Goal: Find specific page/section: Find specific page/section

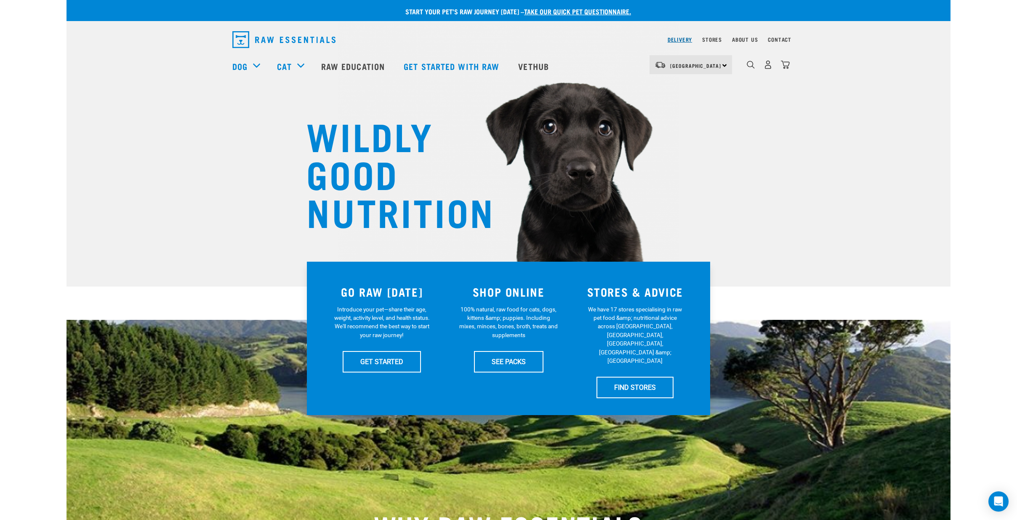
click at [680, 39] on link "Delivery" at bounding box center [680, 39] width 24 height 3
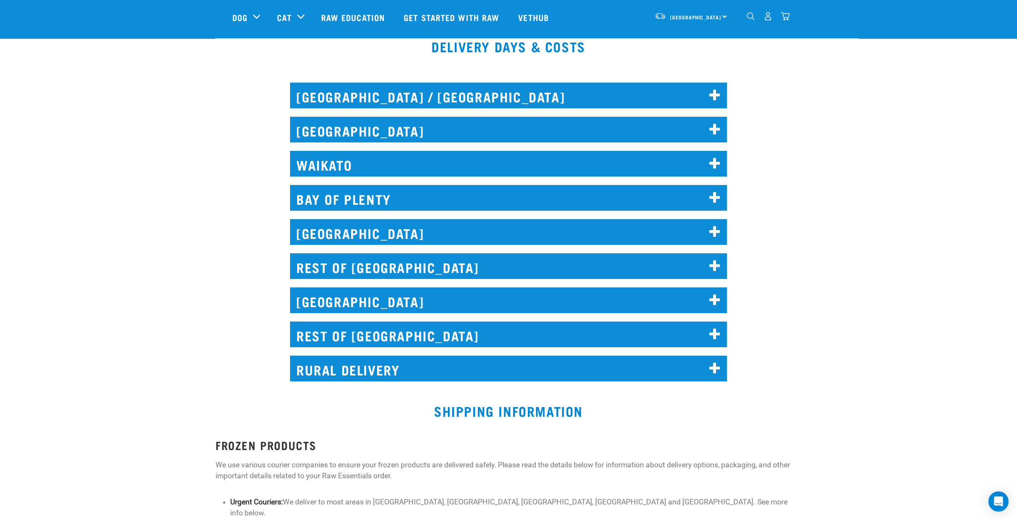
scroll to position [374, 0]
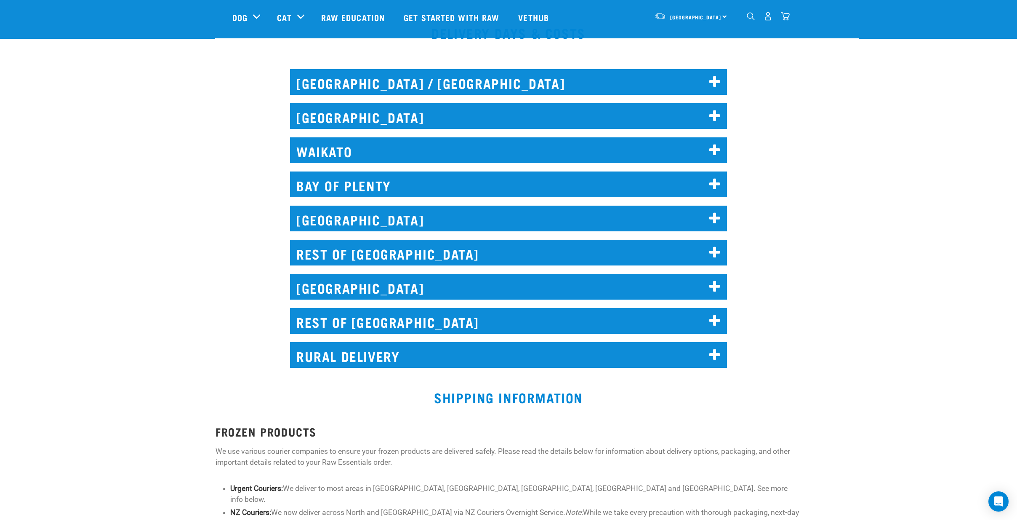
click at [408, 206] on h2 "[GEOGRAPHIC_DATA]" at bounding box center [508, 218] width 437 height 26
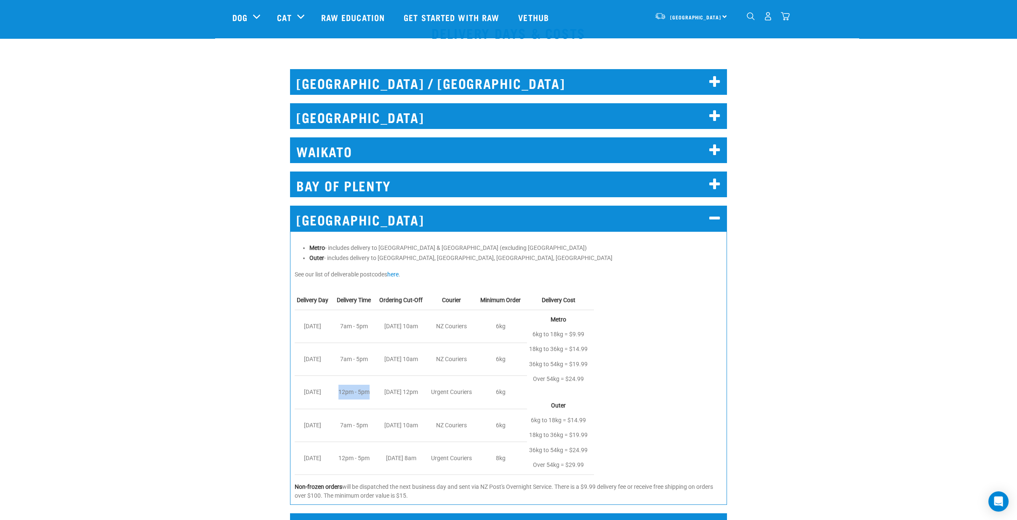
drag, startPoint x: 338, startPoint y: 395, endPoint x: 371, endPoint y: 389, distance: 33.9
click at [371, 389] on td "12pm - 5pm" at bounding box center [356, 392] width 43 height 33
click at [152, 346] on div "WELLINGTON Metro - includes delivery to Central Wellington & Lower Hutt (exclud…" at bounding box center [508, 352] width 894 height 317
click at [463, 212] on h2 "WELLINGTON" at bounding box center [508, 218] width 437 height 26
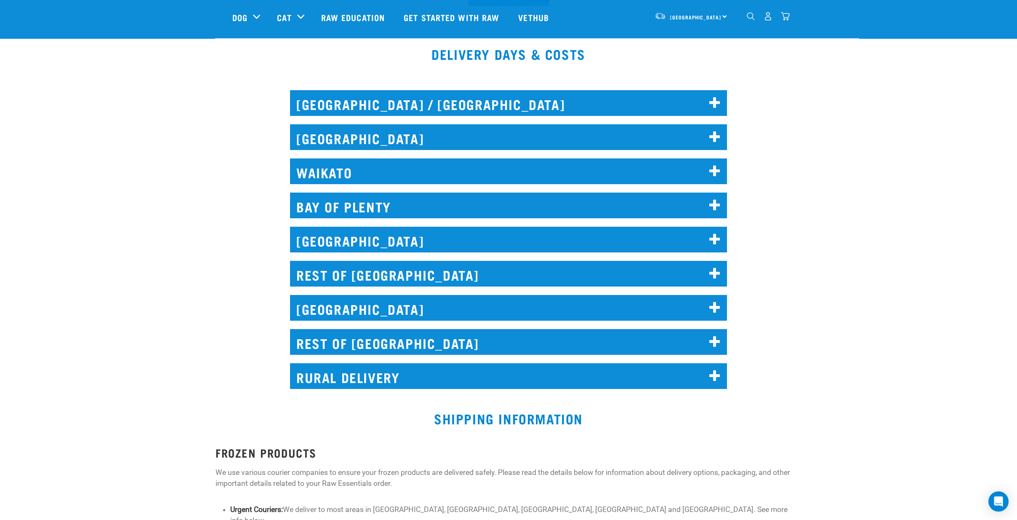
scroll to position [280, 0]
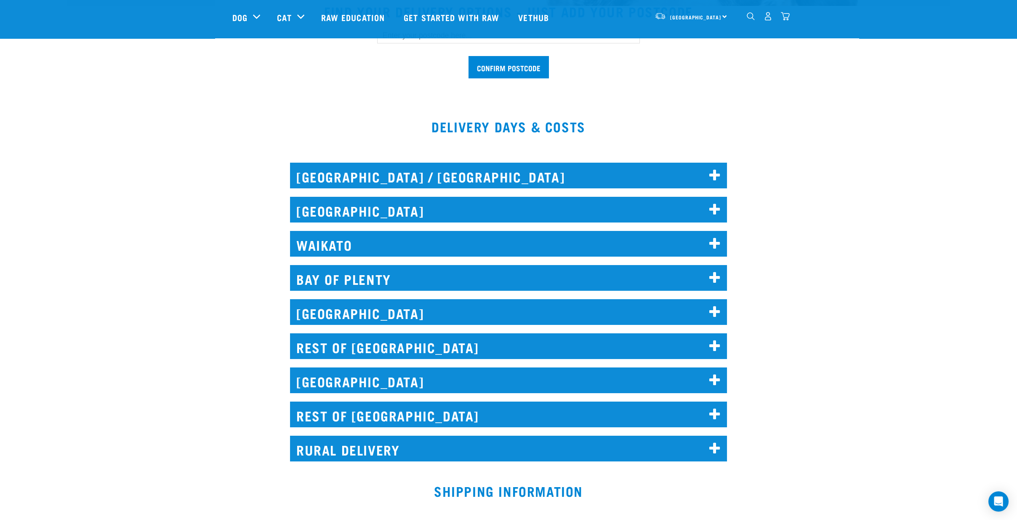
click at [480, 178] on h2 "NORTH AUCKLAND / WHANGAREI" at bounding box center [508, 176] width 437 height 26
